Goal: Complete application form: Complete application form

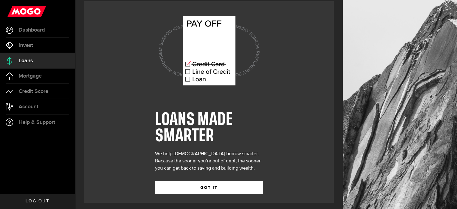
scroll to position [8, 0]
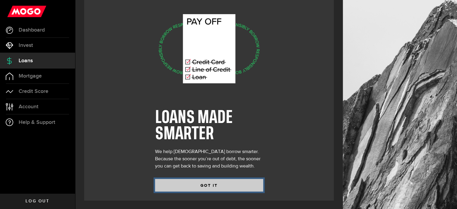
click at [226, 183] on button "GOT IT" at bounding box center [209, 185] width 108 height 13
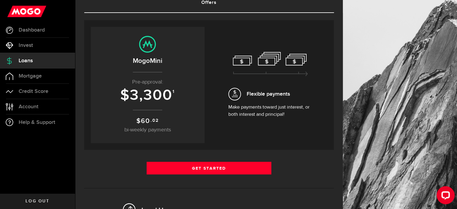
scroll to position [60, 0]
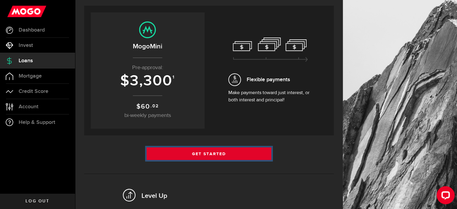
click at [199, 154] on link "Get Started" at bounding box center [208, 153] width 125 height 13
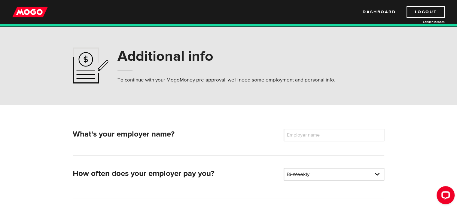
click at [302, 135] on label "Employer name" at bounding box center [307, 134] width 48 height 13
click at [302, 135] on input "Employer name" at bounding box center [333, 134] width 101 height 13
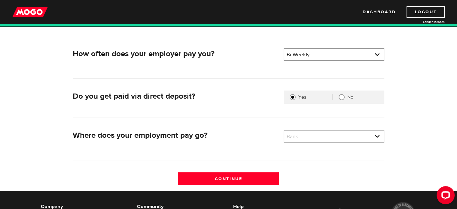
scroll to position [120, 0]
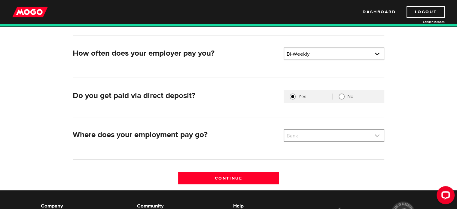
type input "Willowbrae Childcare"
click at [294, 137] on link at bounding box center [333, 135] width 99 height 11
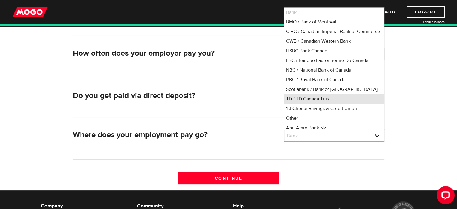
scroll to position [1, 0]
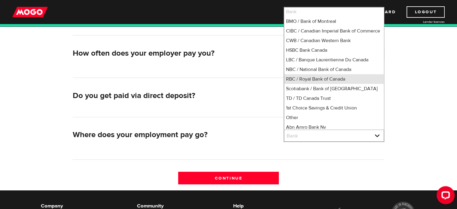
click at [309, 84] on li "RBC / Royal Bank of Canada" at bounding box center [333, 79] width 99 height 10
select select "8"
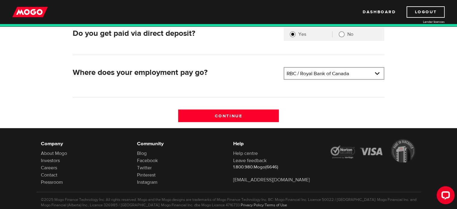
scroll to position [197, 0]
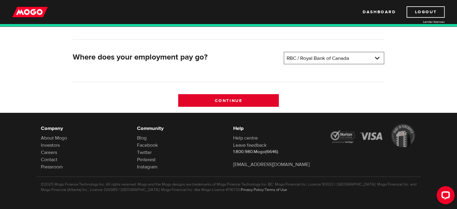
click at [229, 101] on input "Continue" at bounding box center [228, 100] width 101 height 13
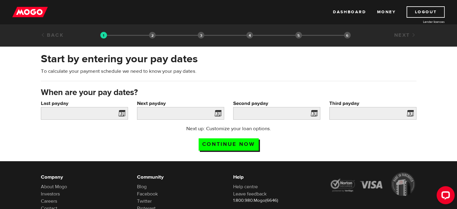
click at [120, 113] on span at bounding box center [120, 114] width 9 height 10
click at [99, 115] on input "Last payday" at bounding box center [84, 113] width 87 height 13
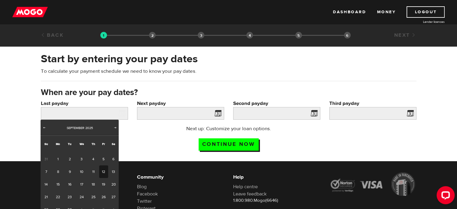
click at [103, 170] on link "12" at bounding box center [103, 171] width 9 height 13
type input "2025/09/12"
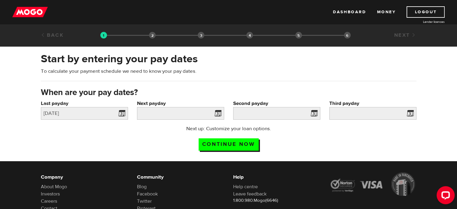
click at [218, 113] on span at bounding box center [216, 114] width 9 height 10
click at [189, 112] on input "Next payday" at bounding box center [180, 113] width 87 height 13
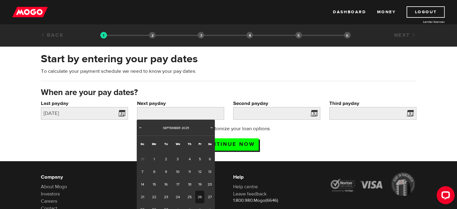
click at [199, 196] on link "26" at bounding box center [199, 196] width 9 height 13
type input "2025/09/26"
type input "2025/10/10"
type input "2025/10/24"
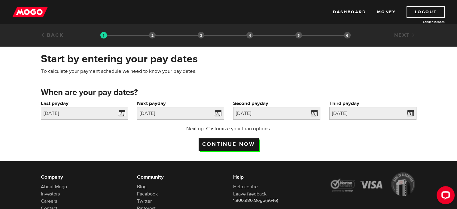
click at [250, 145] on input "Continue now" at bounding box center [228, 144] width 60 height 12
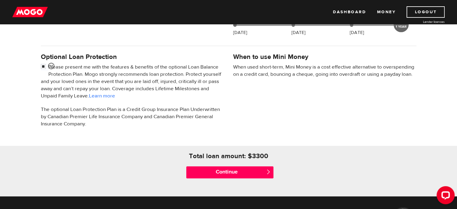
scroll to position [180, 0]
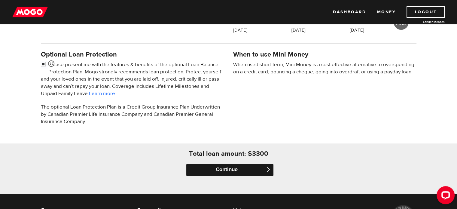
click at [207, 167] on input "Continue" at bounding box center [229, 170] width 87 height 12
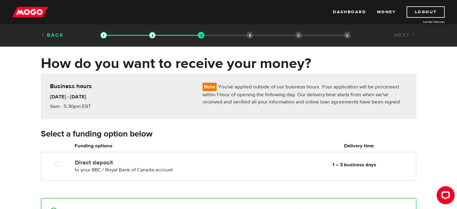
click at [56, 35] on link "Back" at bounding box center [52, 35] width 23 height 7
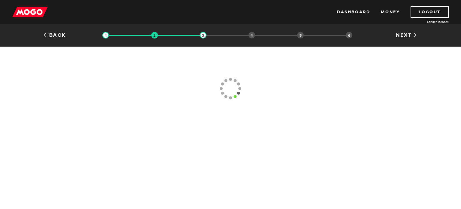
click at [56, 35] on link "Back" at bounding box center [54, 35] width 23 height 7
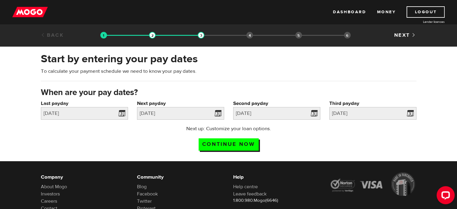
click at [56, 35] on link "Back" at bounding box center [52, 35] width 23 height 7
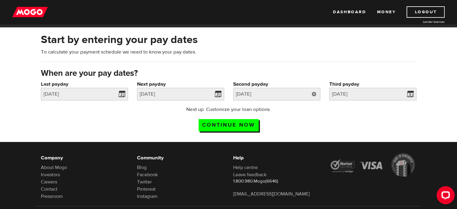
scroll to position [30, 0]
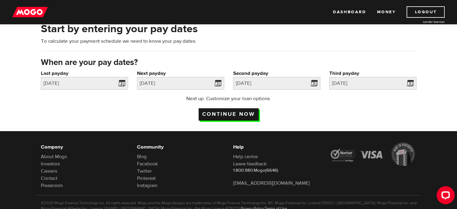
click at [232, 112] on input "Continue now" at bounding box center [228, 114] width 60 height 12
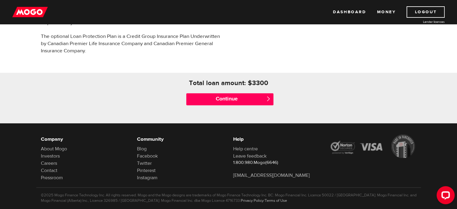
scroll to position [261, 0]
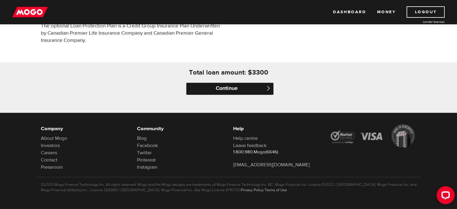
click at [219, 89] on input "Continue" at bounding box center [229, 89] width 87 height 12
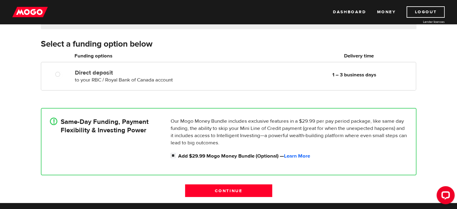
scroll to position [120, 0]
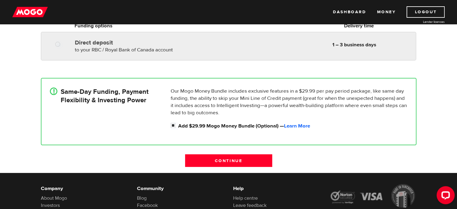
radio input "true"
click at [242, 50] on div "Direct deposit to your RBC / Royal Bank of Canada account Delivery in 1 – 3 bus…" at bounding box center [243, 45] width 343 height 17
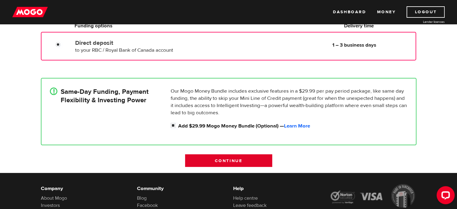
click at [231, 158] on input "Continue" at bounding box center [228, 160] width 87 height 13
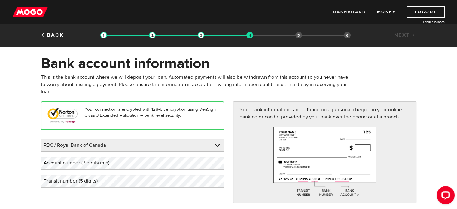
click at [339, 9] on link "Dashboard" at bounding box center [349, 11] width 33 height 11
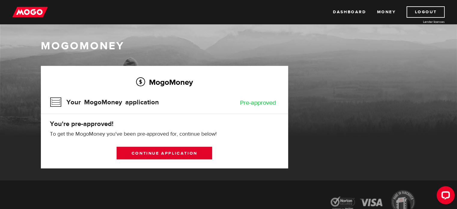
click at [146, 152] on link "Continue application" at bounding box center [163, 152] width 95 height 13
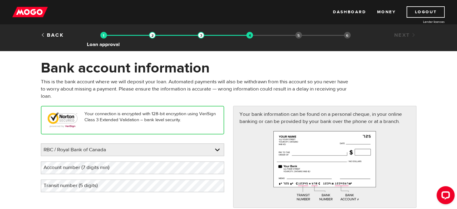
click at [102, 34] on img at bounding box center [103, 35] width 7 height 7
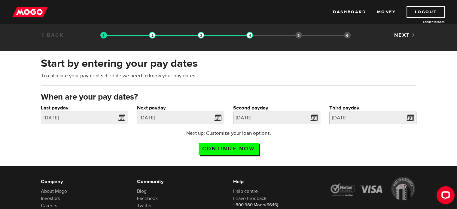
click at [54, 35] on link "Back" at bounding box center [52, 35] width 23 height 7
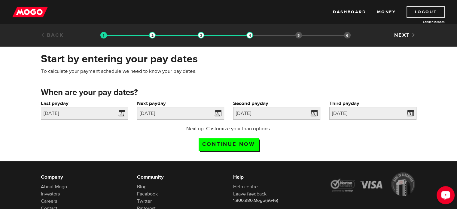
click at [416, 13] on link "Logout" at bounding box center [425, 11] width 38 height 11
